Goal: Task Accomplishment & Management: Use online tool/utility

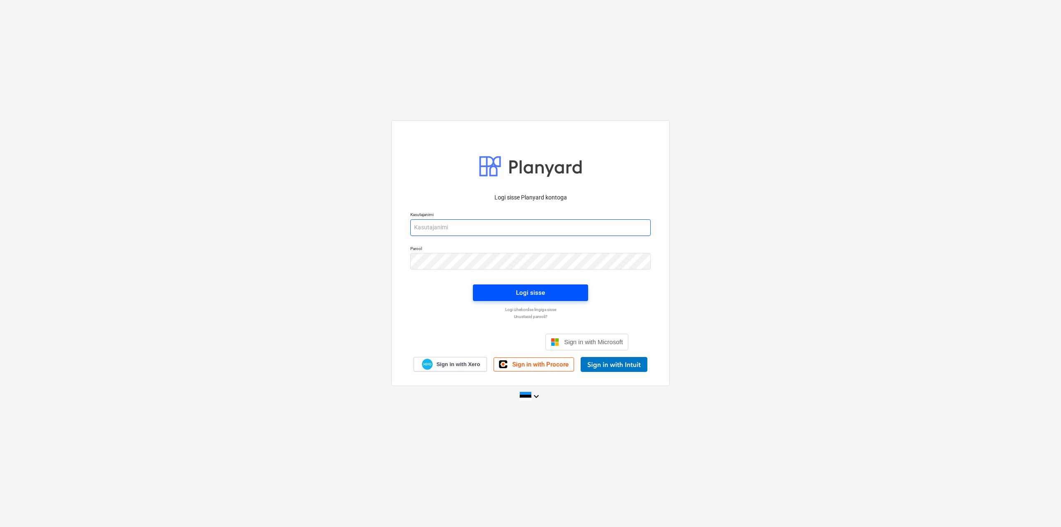
type input "[EMAIL_ADDRESS][DOMAIN_NAME]"
click at [512, 296] on span "Logi sisse" at bounding box center [530, 292] width 95 height 11
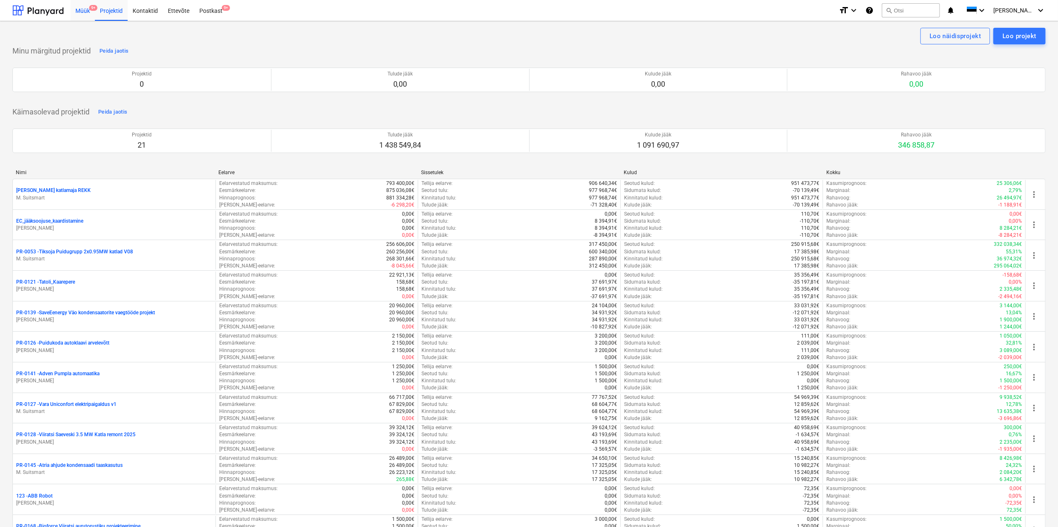
click at [80, 11] on div "Müük 9+" at bounding box center [82, 10] width 24 height 21
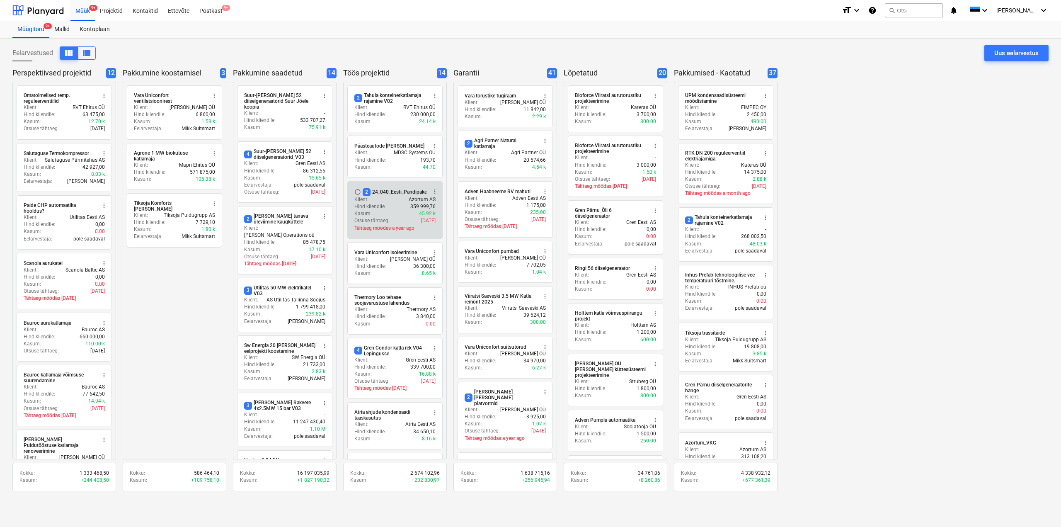
click at [382, 204] on p "Hind kliendile :" at bounding box center [370, 206] width 32 height 7
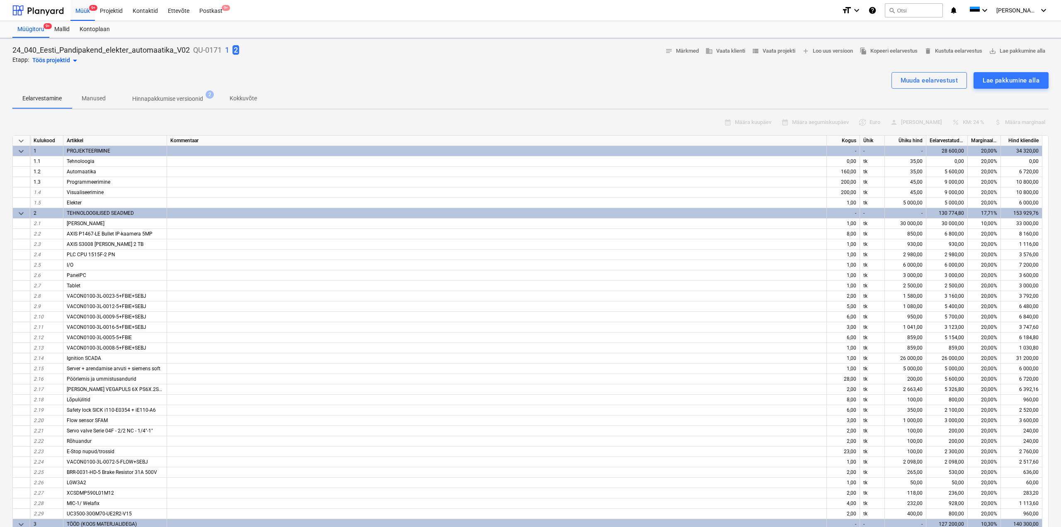
type textarea "x"
click at [16, 391] on div at bounding box center [21, 389] width 17 height 10
click at [8, 390] on div "24_040_Eesti_Pandipakend_elekter_automaatika_V02 QU-0171 1 2 Etapp: Töös projek…" at bounding box center [529, 387] width 1058 height 698
